Goal: Find specific page/section: Find specific page/section

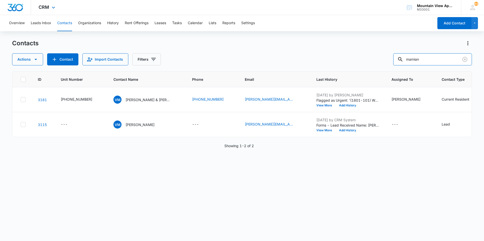
drag, startPoint x: 445, startPoint y: 60, endPoint x: 116, endPoint y: 2, distance: 334.2
click at [116, 2] on div "CRM Apps Reputation Websites Forms CRM Email Social Content Ads Intelligence Fi…" at bounding box center [242, 120] width 484 height 241
type input "acaia"
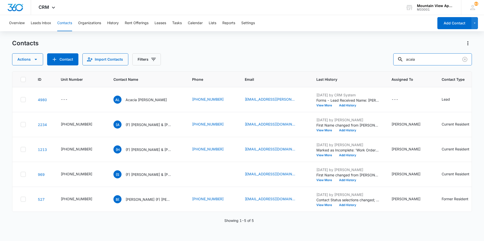
drag, startPoint x: 433, startPoint y: 60, endPoint x: 233, endPoint y: 65, distance: 200.6
click at [235, 66] on div "Contacts Actions Contact Import Contacts Filters acaia ID Unit Number Contact N…" at bounding box center [241, 140] width 459 height 202
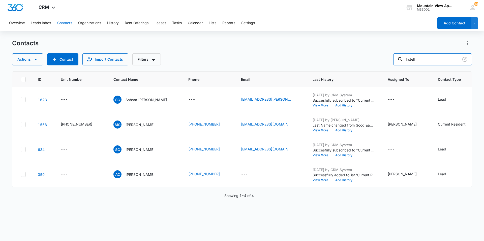
drag, startPoint x: 421, startPoint y: 59, endPoint x: 265, endPoint y: 37, distance: 157.6
click at [266, 37] on div "Overview Leads Inbox Contacts Organizations History Rent Offerings Leases Tasks…" at bounding box center [242, 128] width 484 height 226
type input "[PERSON_NAME]"
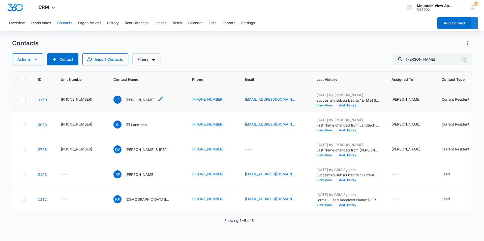
click at [132, 102] on p "[PERSON_NAME]" at bounding box center [139, 99] width 29 height 5
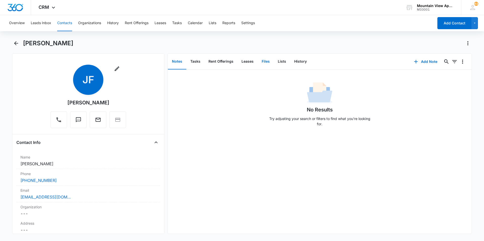
click at [266, 60] on button "Files" at bounding box center [265, 62] width 16 height 16
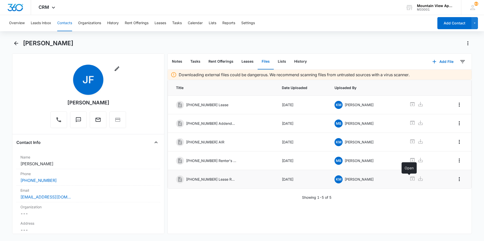
click at [409, 181] on icon at bounding box center [412, 179] width 6 height 6
click at [65, 26] on button "Contacts" at bounding box center [64, 23] width 15 height 16
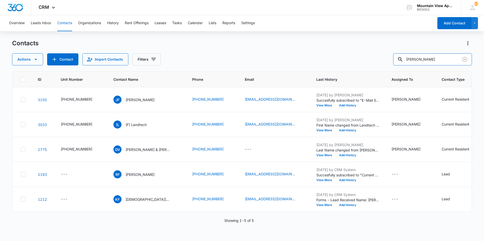
drag, startPoint x: 427, startPoint y: 60, endPoint x: 278, endPoint y: 26, distance: 153.1
click at [217, 5] on div "CRM Apps Reputation Websites Forms CRM Email Social Content Ads Intelligence Fi…" at bounding box center [242, 120] width 484 height 241
type input "[PERSON_NAME]"
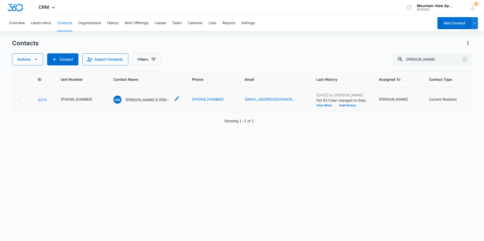
click at [136, 102] on p "[PERSON_NAME] & [PERSON_NAME]" at bounding box center [147, 99] width 45 height 5
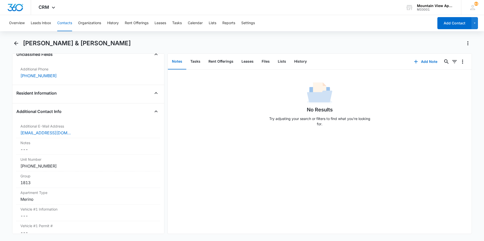
scroll to position [378, 0]
click at [71, 26] on button "Contacts" at bounding box center [64, 23] width 15 height 16
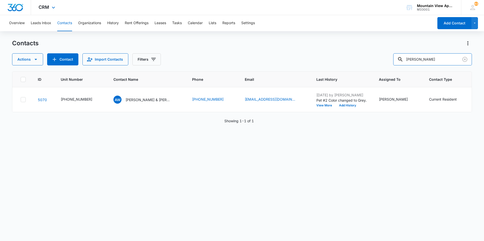
drag, startPoint x: 255, startPoint y: 32, endPoint x: 99, endPoint y: 4, distance: 158.7
click at [99, 4] on div "CRM Apps Reputation Websites Forms CRM Email Social Content Ads Intelligence Fi…" at bounding box center [242, 120] width 484 height 241
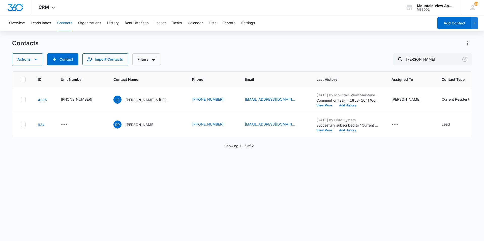
click at [67, 24] on button "Contacts" at bounding box center [64, 23] width 15 height 16
drag, startPoint x: 424, startPoint y: 61, endPoint x: 182, endPoint y: 9, distance: 248.3
click at [182, 9] on div "CRM Apps Reputation Websites Forms CRM Email Social Content Ads Intelligence Fi…" at bounding box center [242, 120] width 484 height 241
type input "[PERSON_NAME]"
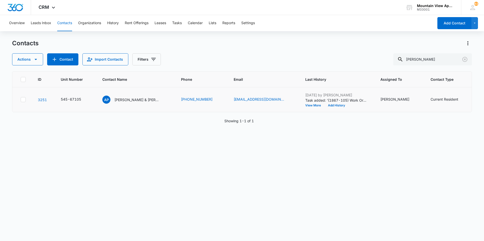
drag, startPoint x: 134, startPoint y: 102, endPoint x: 134, endPoint y: 105, distance: 3.0
click at [134, 105] on td "AP [PERSON_NAME] & [PERSON_NAME] (Housing)" at bounding box center [135, 99] width 79 height 25
drag, startPoint x: 134, startPoint y: 105, endPoint x: 118, endPoint y: 99, distance: 16.8
click at [118, 99] on p "[PERSON_NAME] & [PERSON_NAME] (Housing)" at bounding box center [136, 99] width 45 height 5
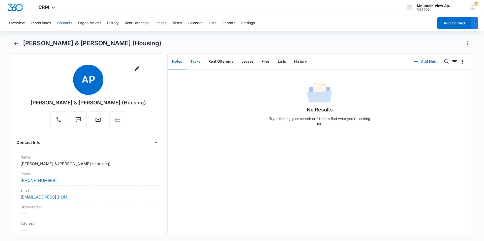
click at [198, 63] on button "Tasks" at bounding box center [195, 62] width 18 height 16
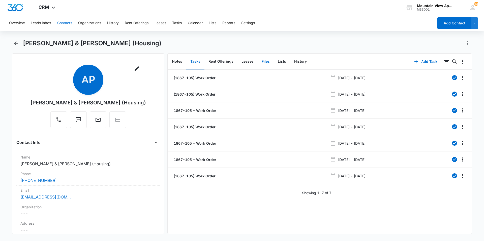
click at [261, 61] on button "Files" at bounding box center [265, 62] width 16 height 16
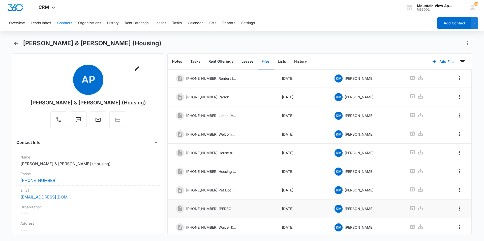
scroll to position [45, 0]
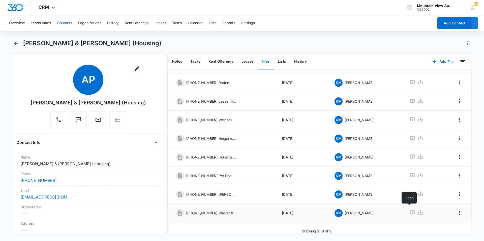
click at [409, 210] on icon at bounding box center [412, 213] width 6 height 6
